Goal: Transaction & Acquisition: Purchase product/service

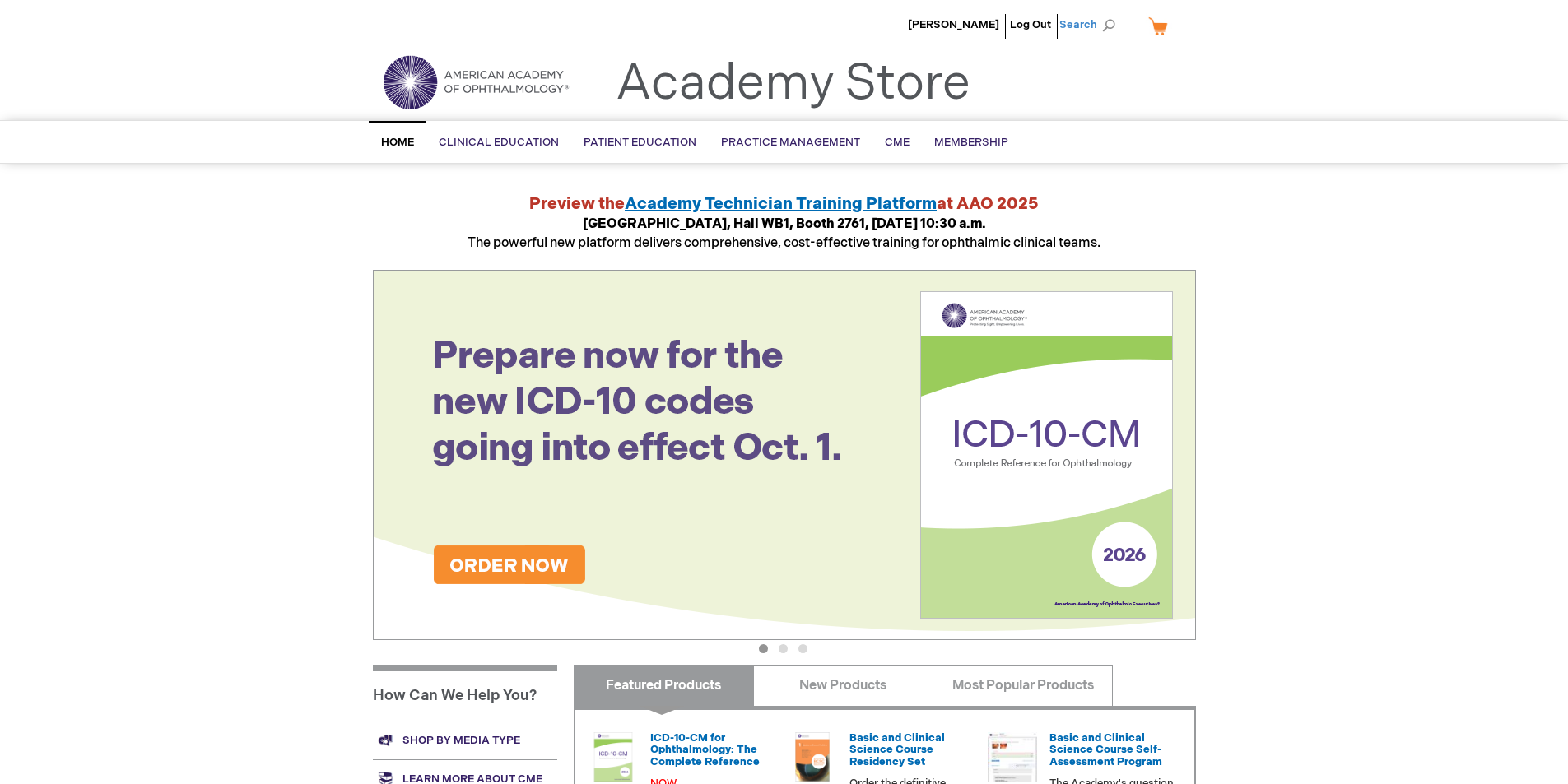
click at [1109, 21] on span "Search" at bounding box center [1090, 24] width 63 height 33
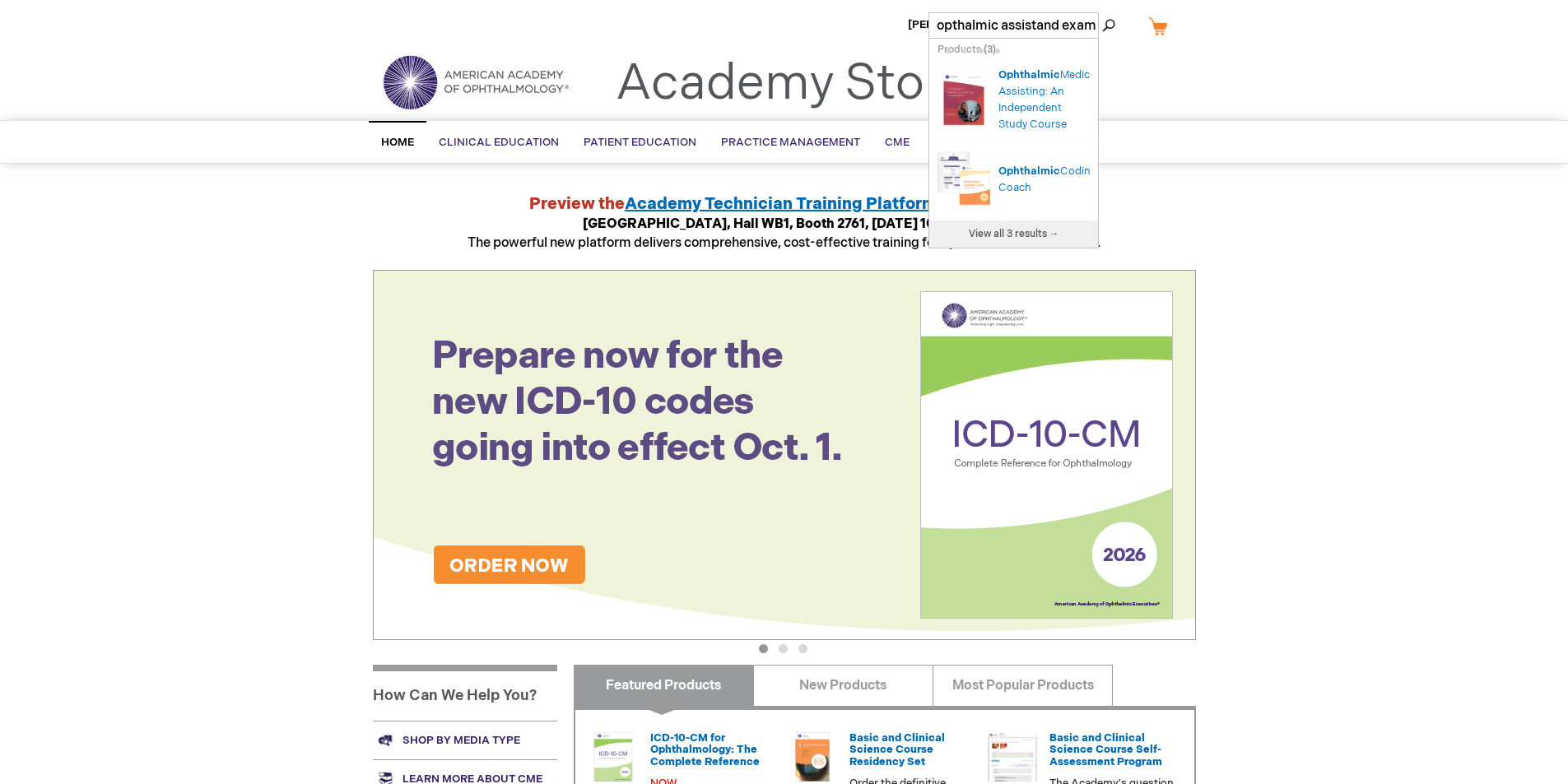
scroll to position [0, 1]
type input "opthalmic assistand exam"
click at [1102, 12] on button "Search" at bounding box center [1108, 25] width 13 height 27
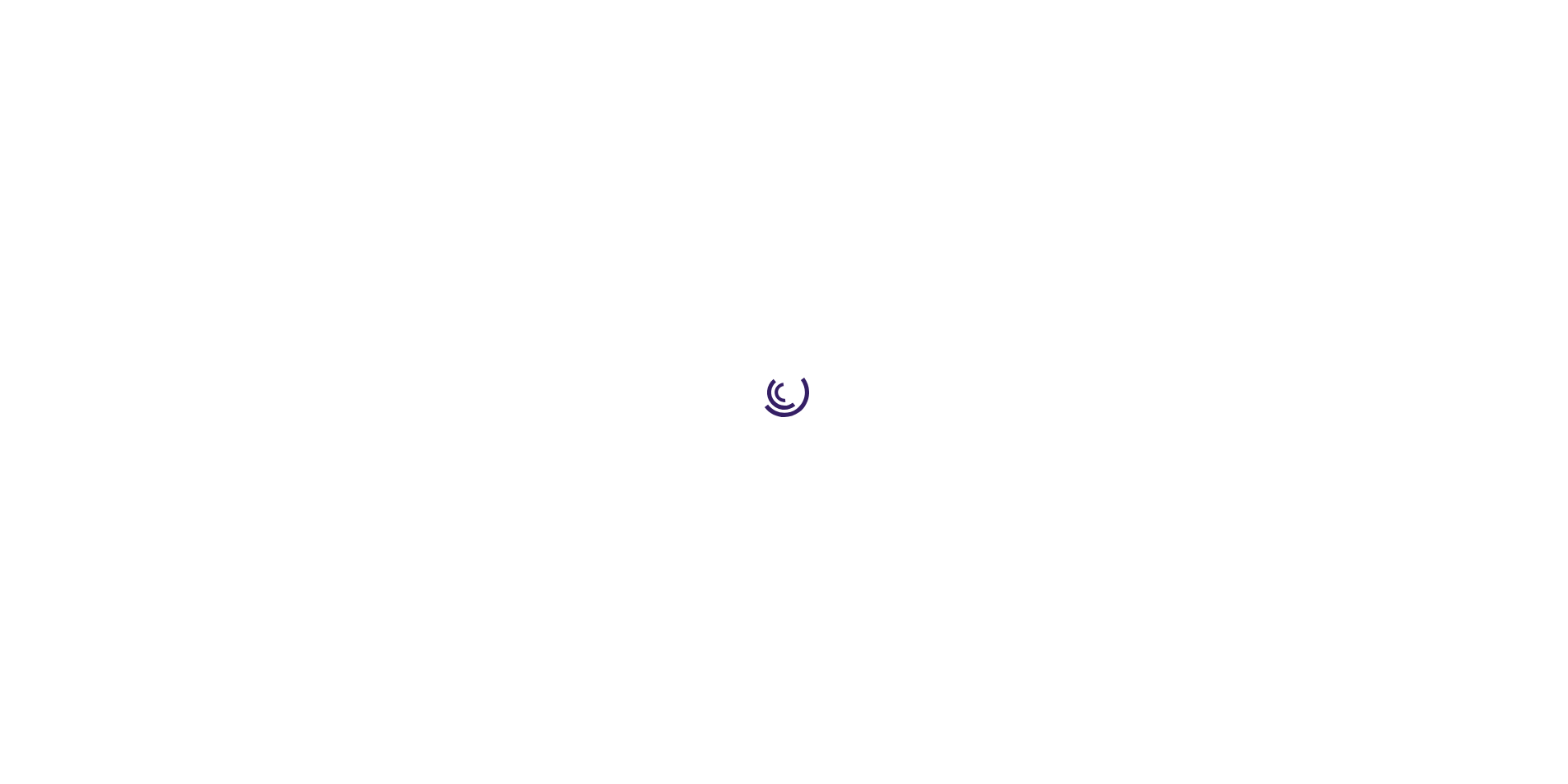
type input "0"
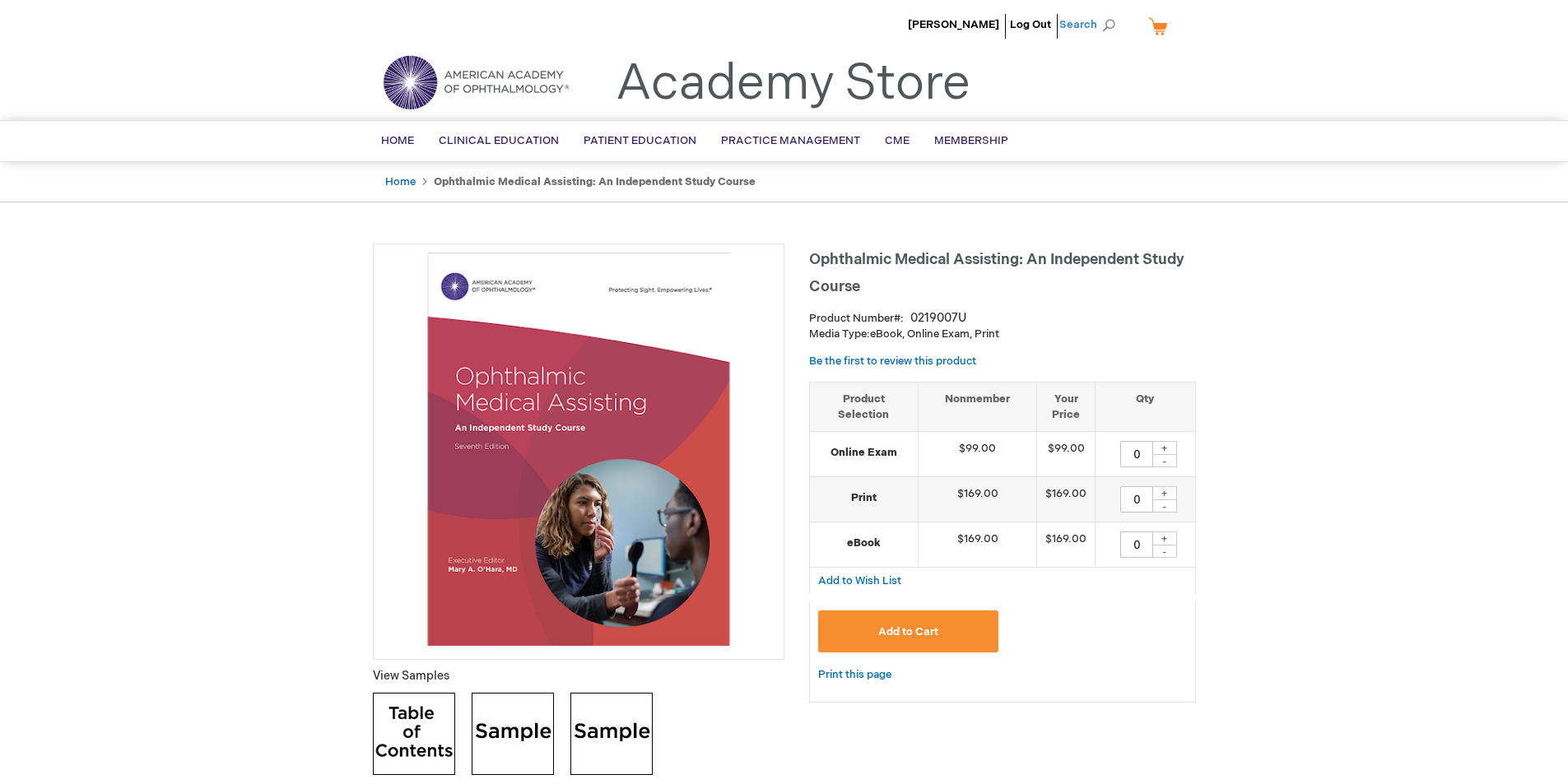
click at [1116, 22] on span "Search" at bounding box center [1090, 24] width 63 height 33
click at [1054, 23] on input "Search" at bounding box center [1013, 25] width 170 height 27
click at [1068, 29] on input "Search" at bounding box center [1013, 25] width 170 height 27
paste input "Ophthalmic Assistant Exam Prep"
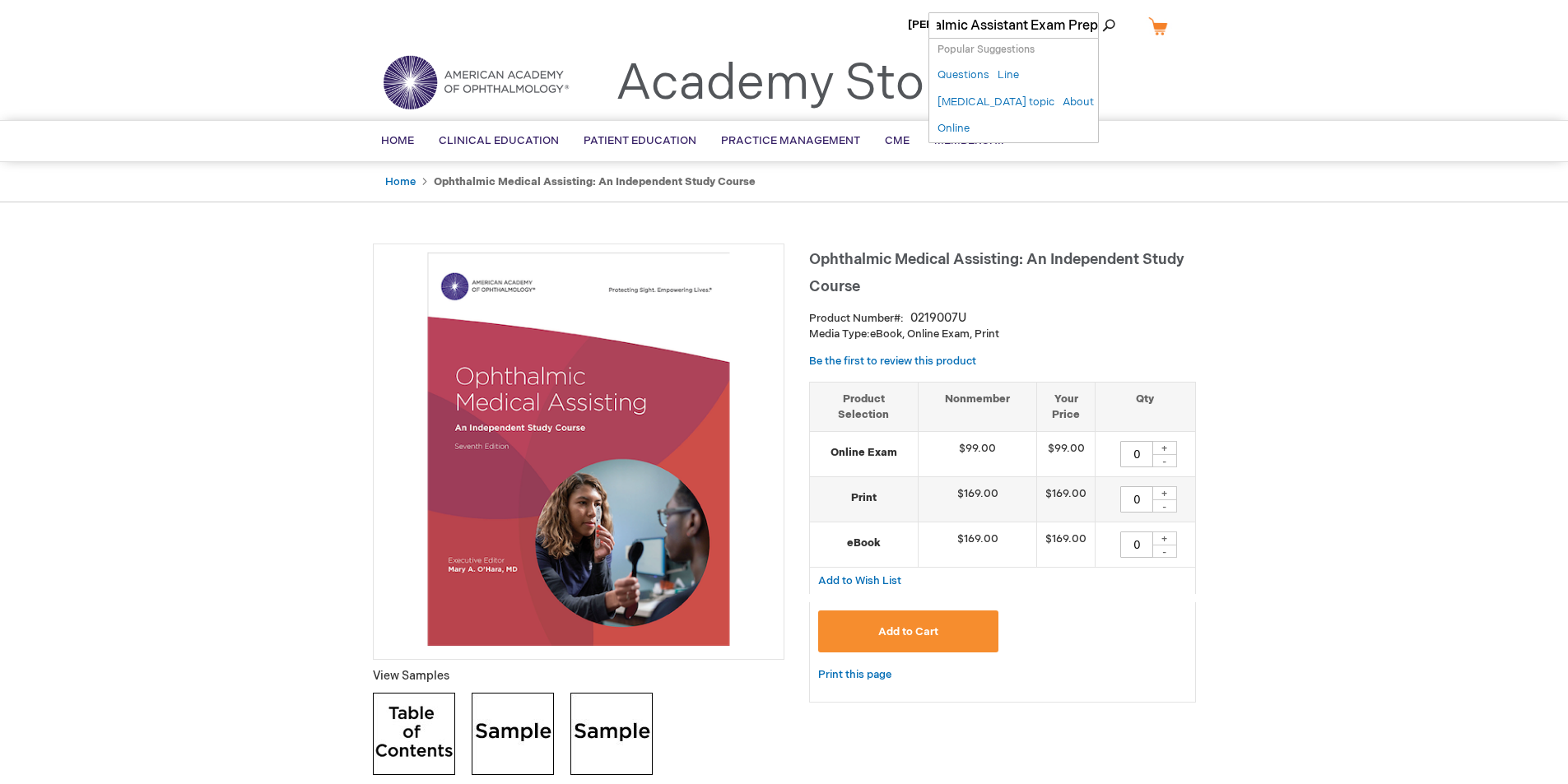
type input "Ophthalmic Assistant Exam Prep"
click at [1102, 12] on button "Search" at bounding box center [1108, 25] width 13 height 27
type input "0"
